Goal: Contribute content: Contribute content

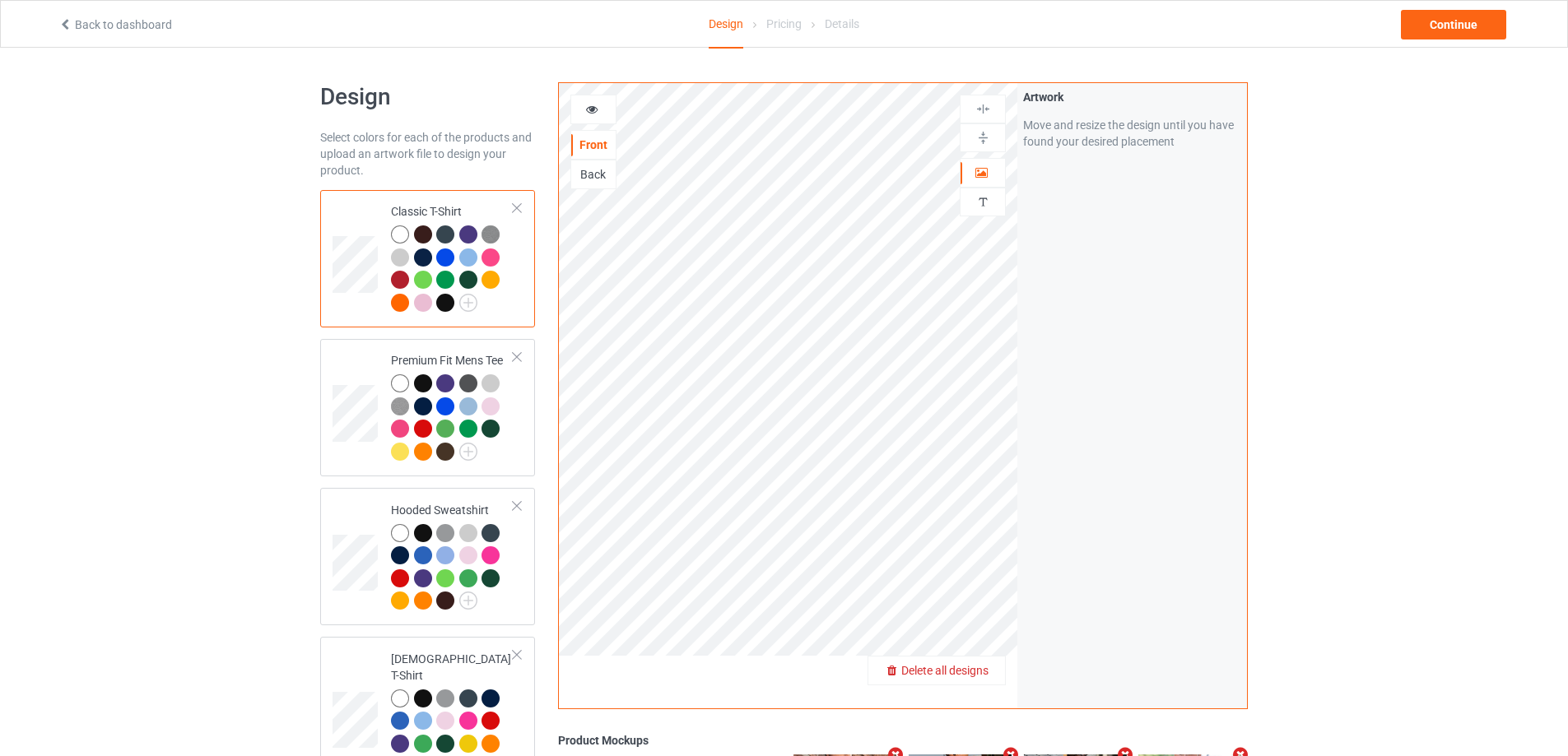
click at [991, 670] on div "Delete all designs" at bounding box center [936, 671] width 136 height 17
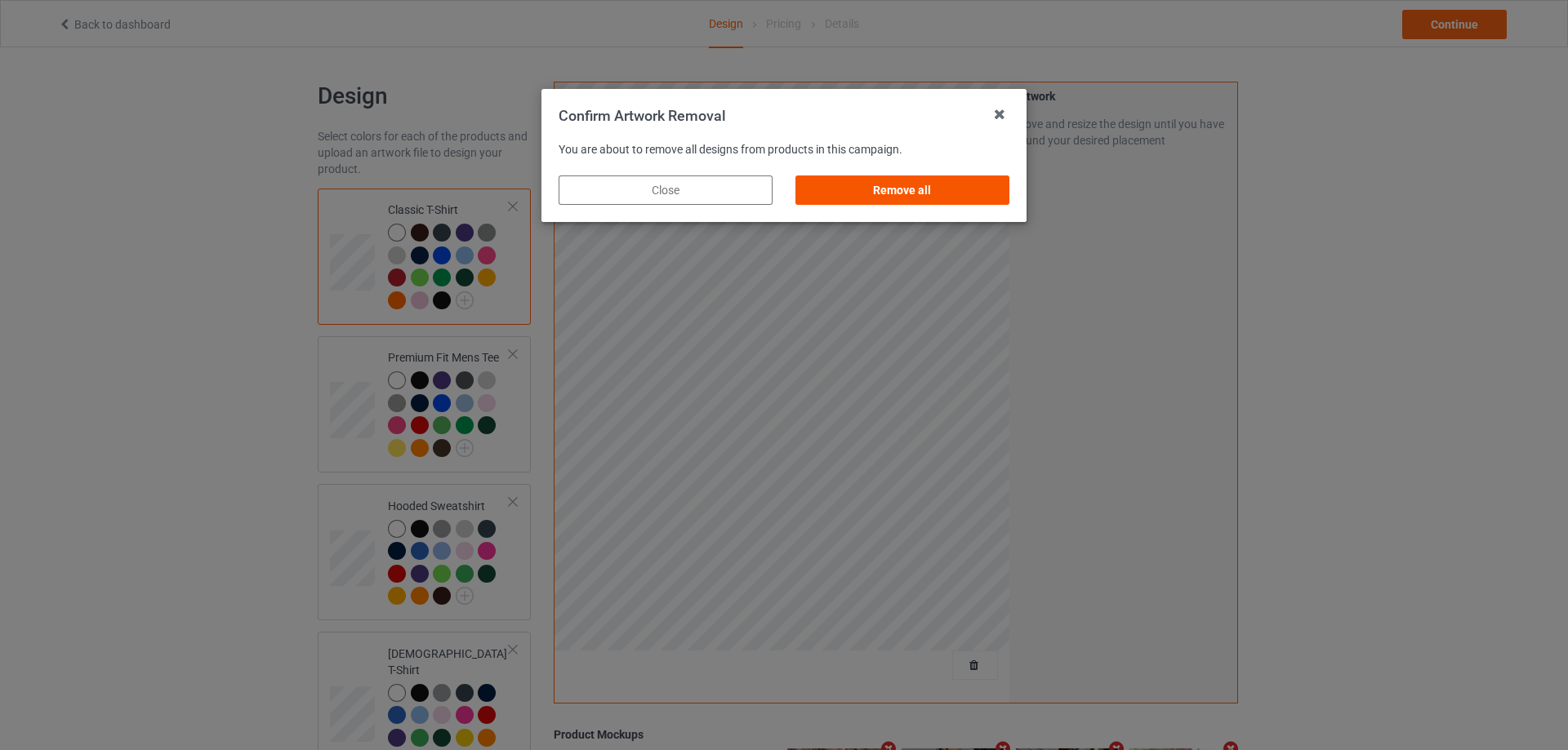
click at [969, 179] on div "Remove all" at bounding box center [902, 190] width 213 height 29
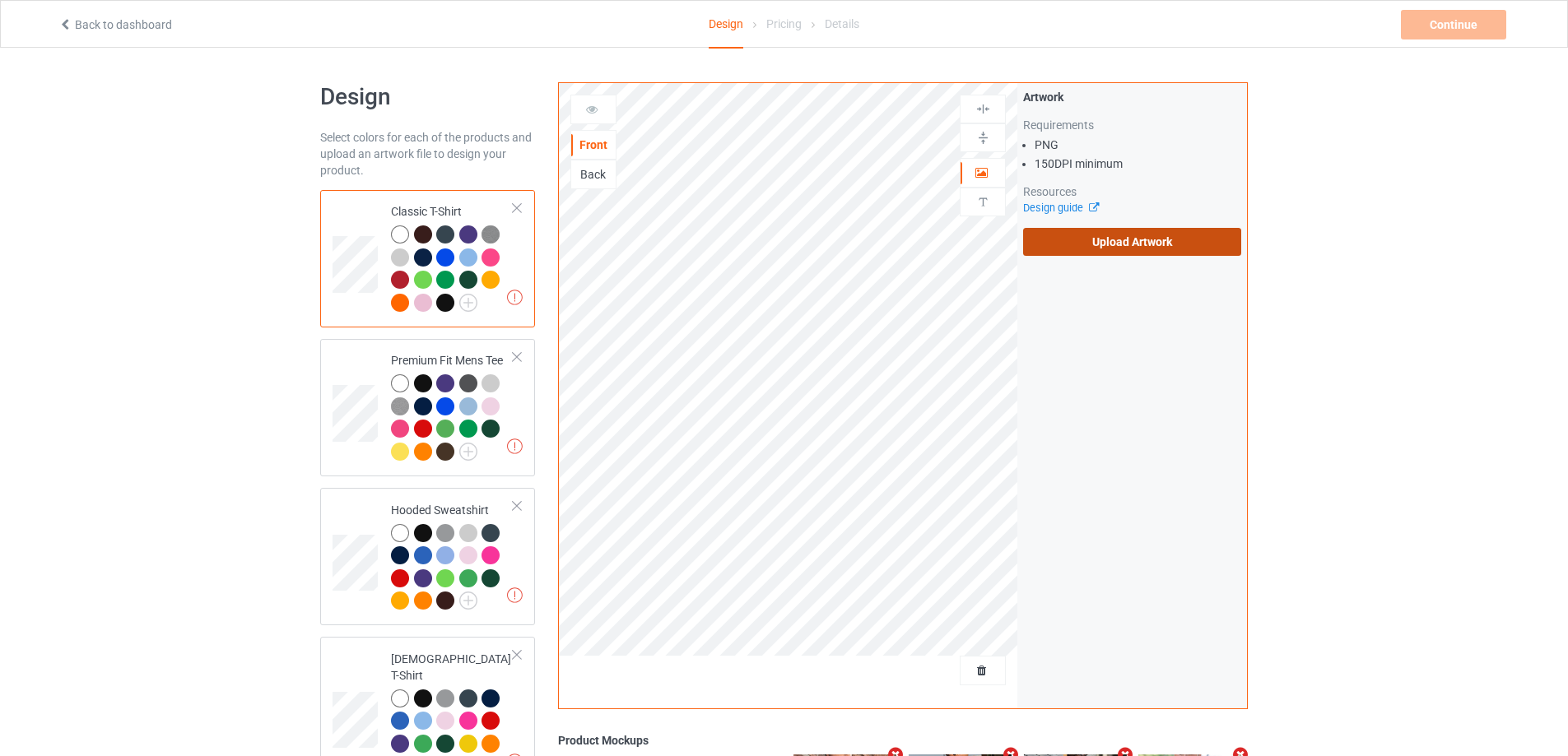
click at [1089, 234] on label "Upload Artwork" at bounding box center [1132, 242] width 218 height 28
click at [0, 0] on input "Upload Artwork" at bounding box center [0, 0] width 0 height 0
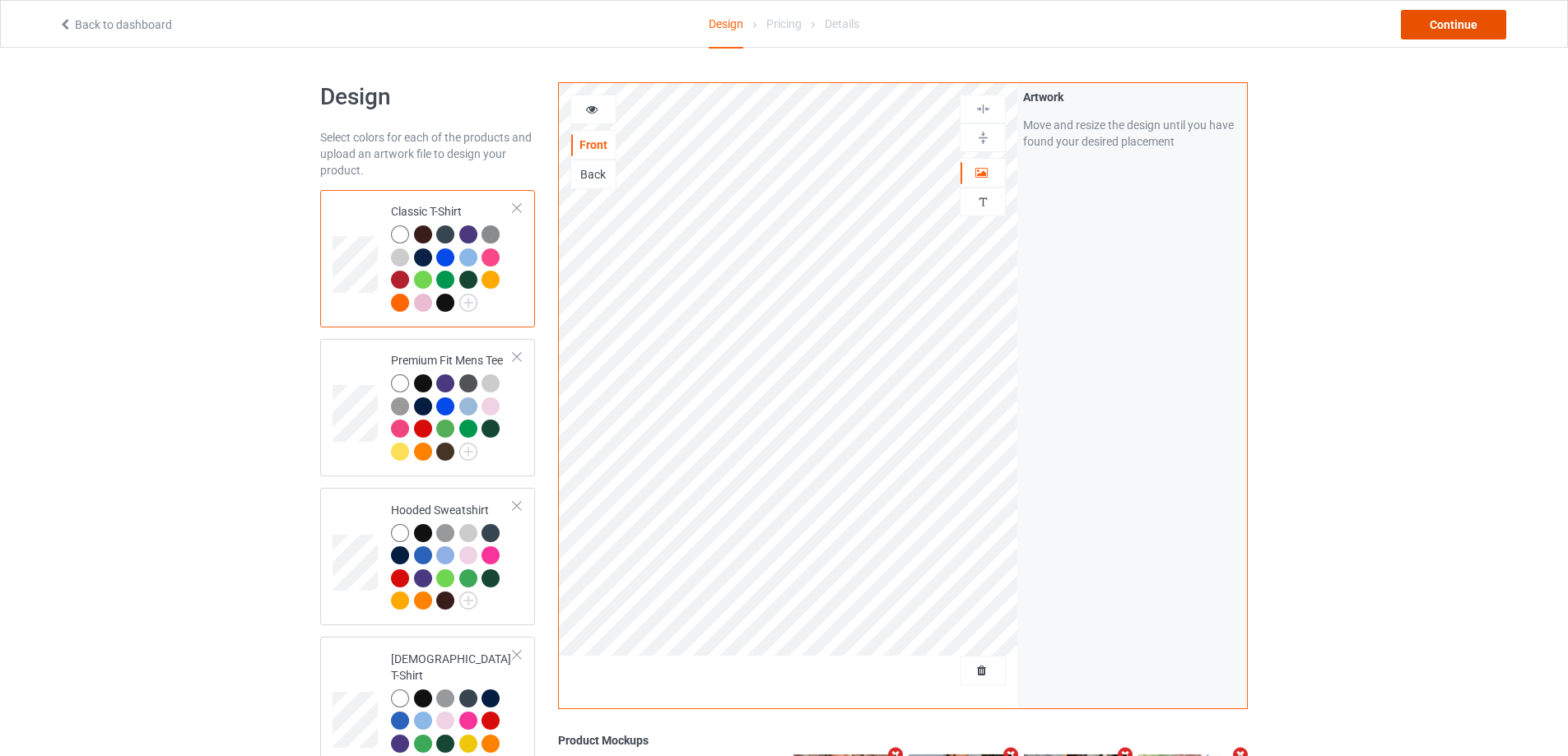
click at [1428, 15] on div "Continue" at bounding box center [1454, 25] width 106 height 30
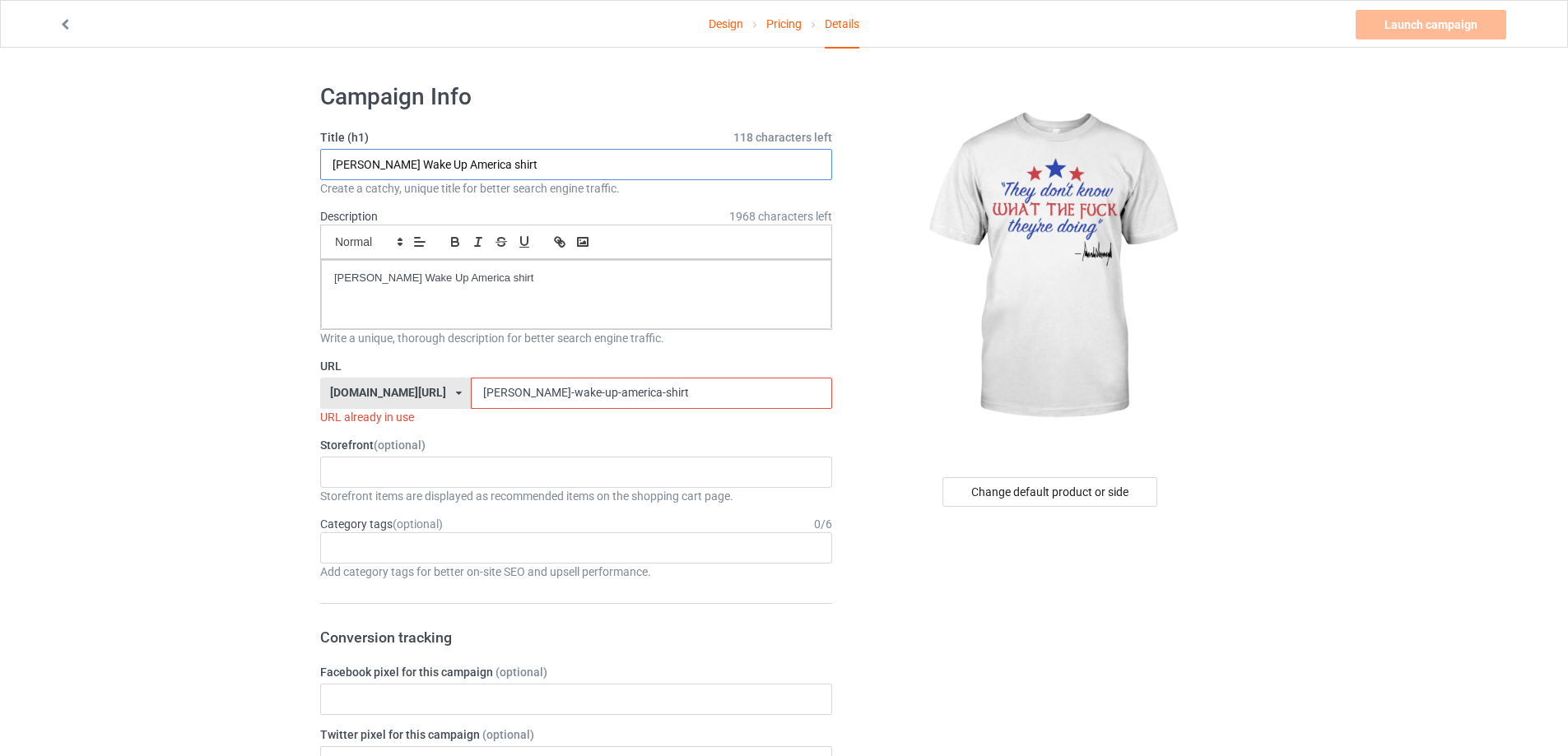
drag, startPoint x: 555, startPoint y: 173, endPoint x: 165, endPoint y: 171, distance: 390.0
paste input "They Don't Know S"
type input "They Don't Know Shirt"
drag, startPoint x: 394, startPoint y: 284, endPoint x: 246, endPoint y: 398, distance: 186.8
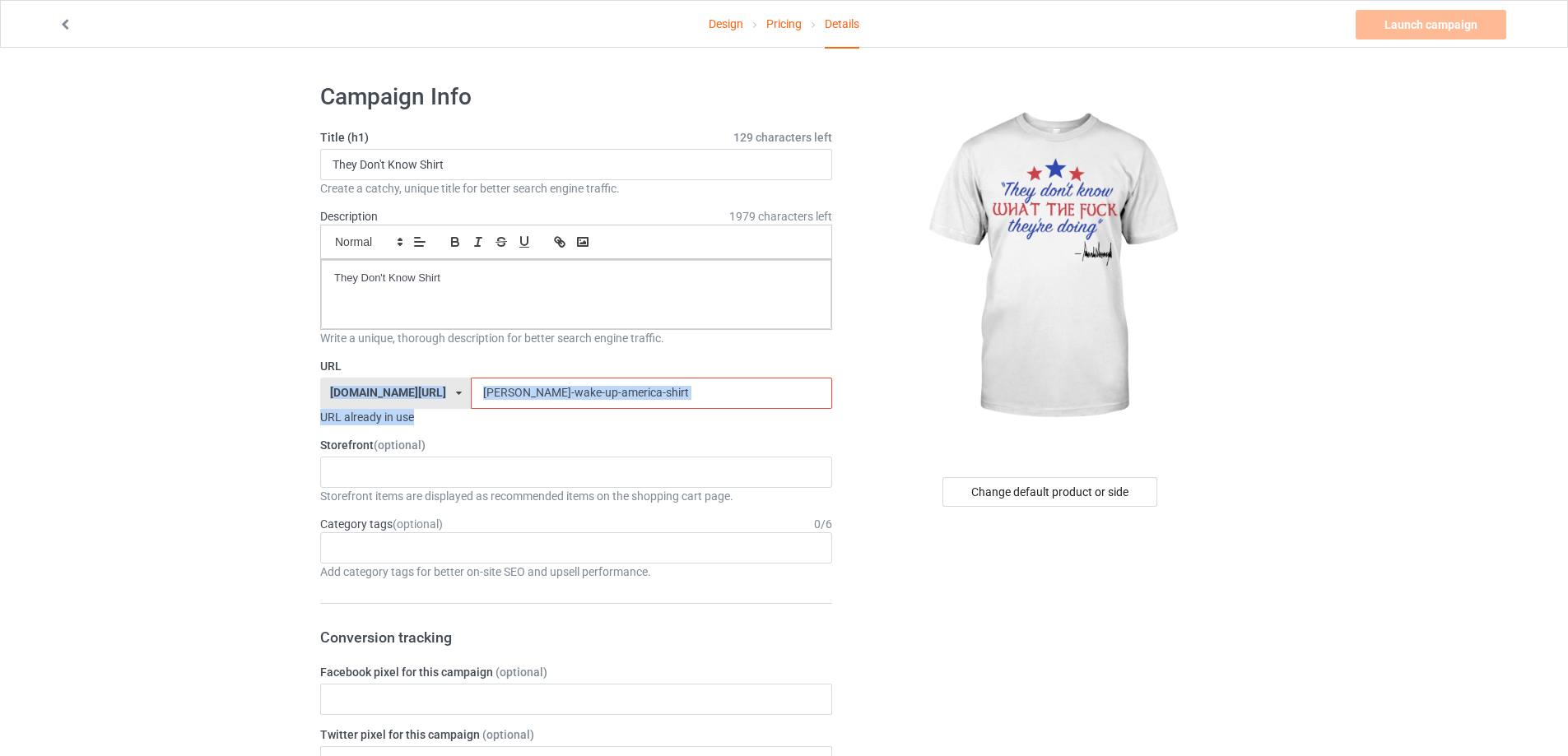
drag, startPoint x: 634, startPoint y: 398, endPoint x: 308, endPoint y: 381, distance: 326.4
click at [669, 391] on input "[PERSON_NAME]-wake-up-america-shirt" at bounding box center [651, 393] width 361 height 32
click at [667, 398] on input "[PERSON_NAME]-wake-up-america-shirt" at bounding box center [651, 393] width 361 height 32
drag, startPoint x: 617, startPoint y: 399, endPoint x: 282, endPoint y: 377, distance: 335.7
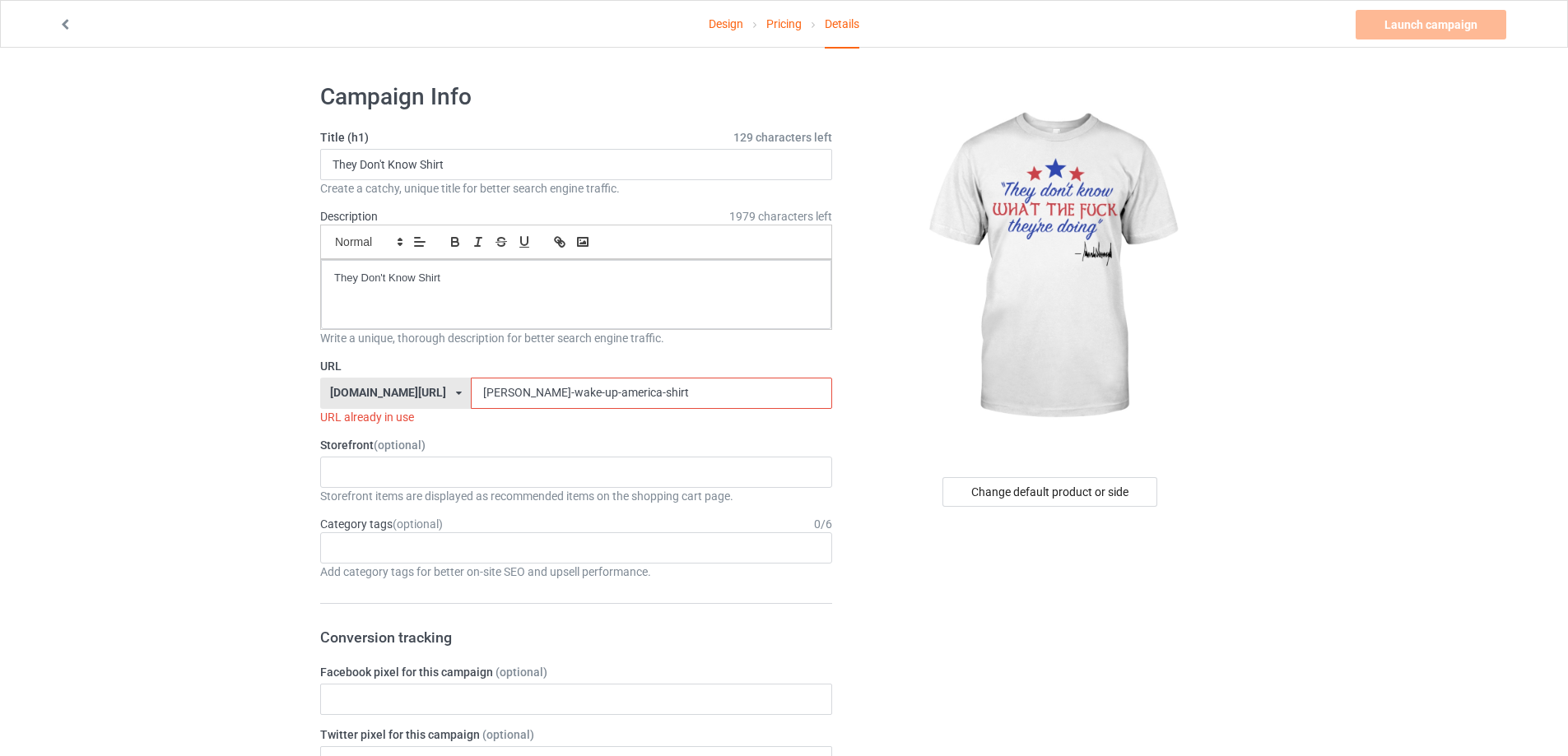
paste input "they-dont-know"
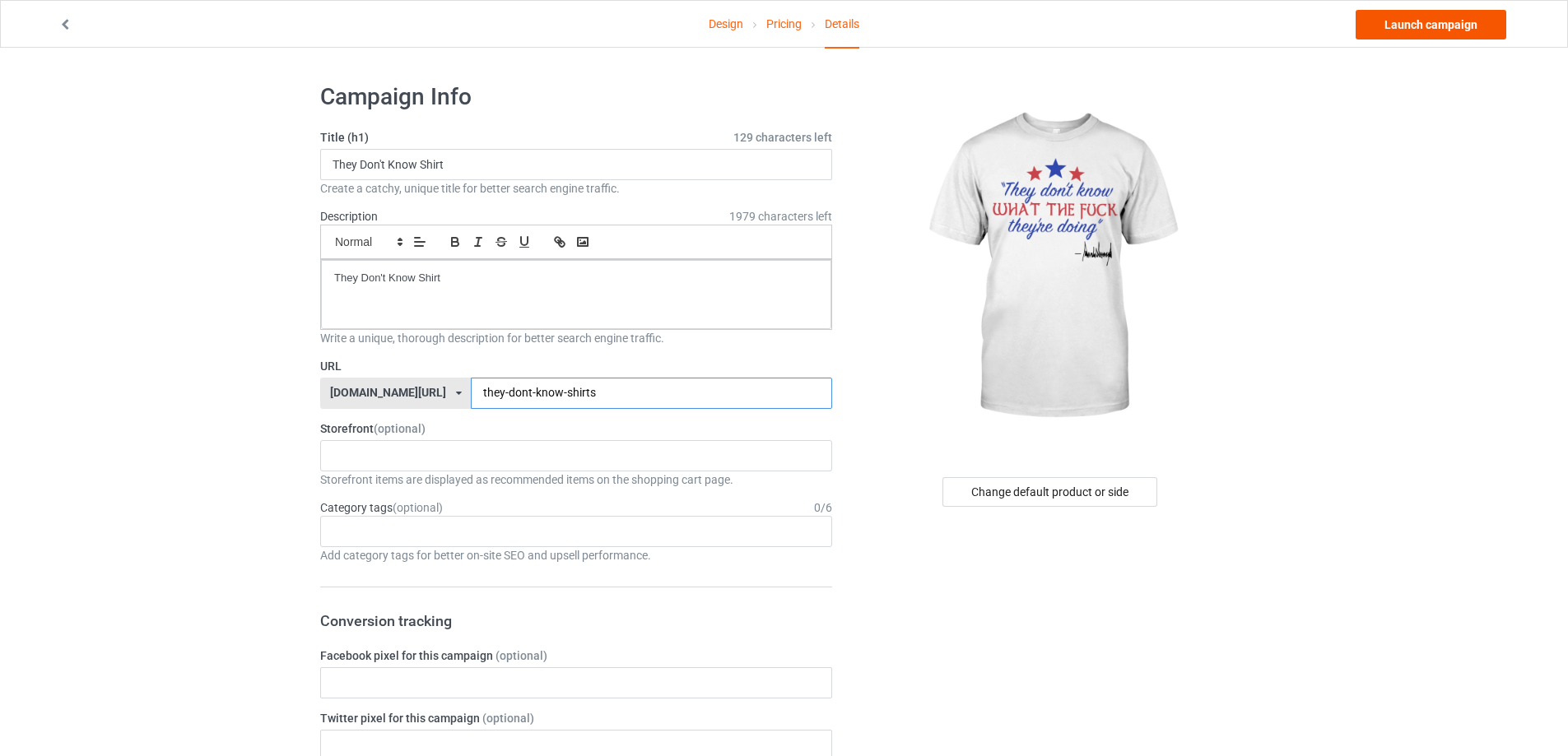
type input "they-dont-know-shirts"
click at [1432, 31] on link "Launch campaign" at bounding box center [1431, 25] width 150 height 30
